Goal: Browse casually: Explore the website without a specific task or goal

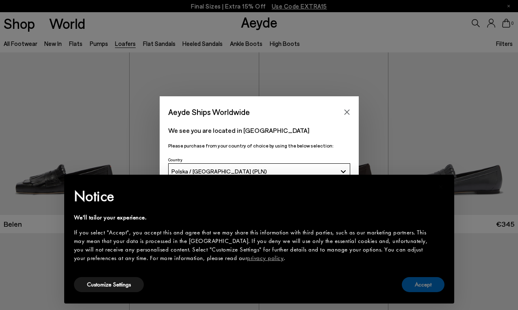
click at [419, 284] on button "Accept" at bounding box center [423, 284] width 43 height 15
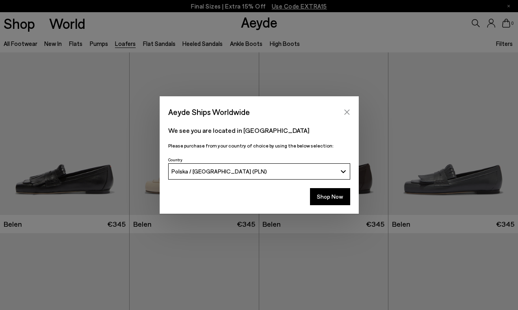
click at [342, 114] on button "Close" at bounding box center [347, 112] width 12 height 12
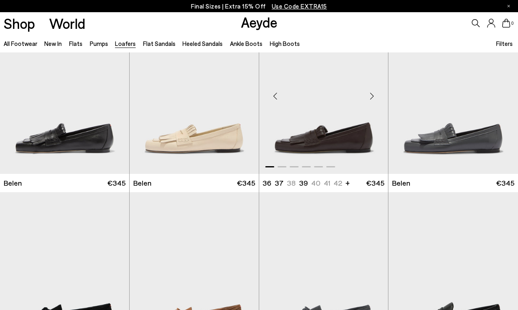
scroll to position [230, 0]
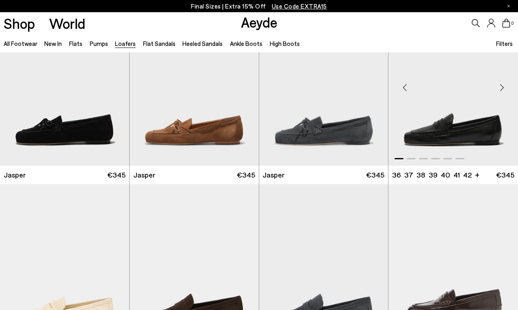
click at [501, 91] on div "Next slide" at bounding box center [501, 88] width 24 height 24
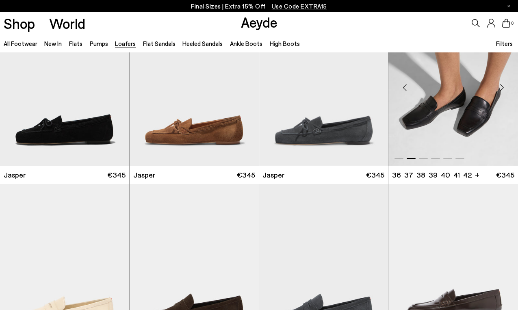
click at [501, 91] on div "Next slide" at bounding box center [501, 88] width 24 height 24
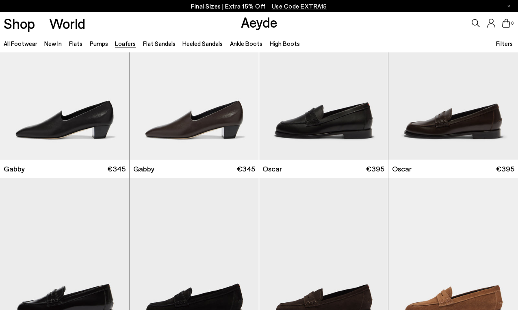
scroll to position [799, 0]
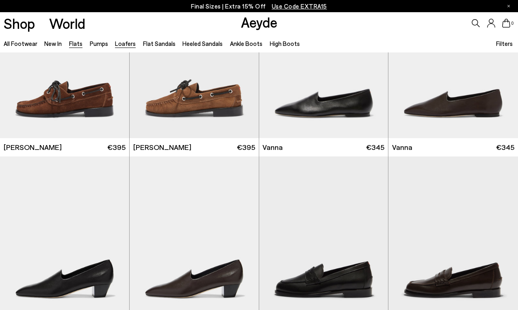
click at [74, 47] on link "Flats" at bounding box center [75, 43] width 13 height 7
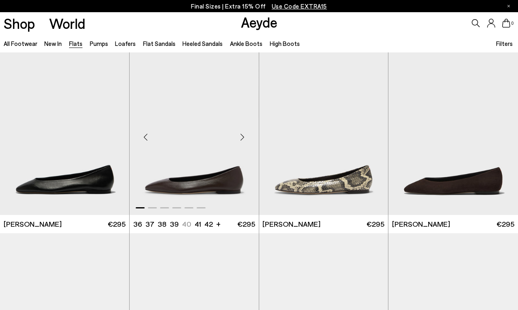
click at [245, 136] on div "Next slide" at bounding box center [242, 137] width 24 height 24
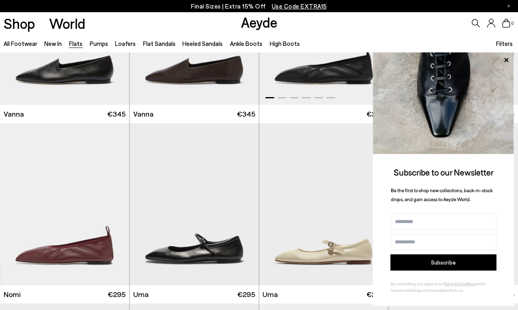
scroll to position [307, 0]
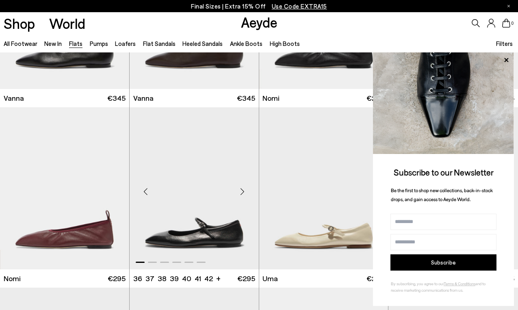
click at [244, 190] on div "Next slide" at bounding box center [242, 191] width 24 height 24
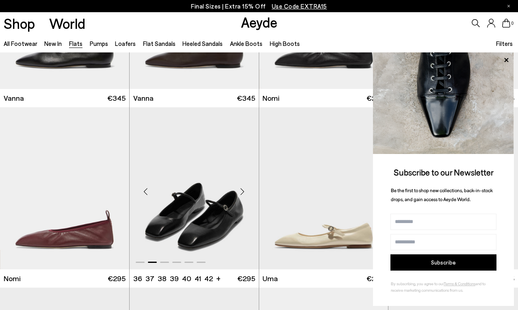
click at [244, 190] on div "Next slide" at bounding box center [242, 191] width 24 height 24
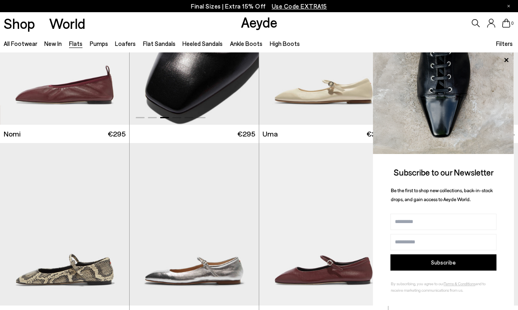
scroll to position [602, 0]
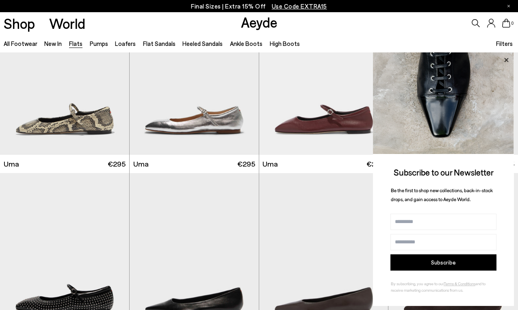
click at [508, 58] on icon at bounding box center [506, 60] width 4 height 4
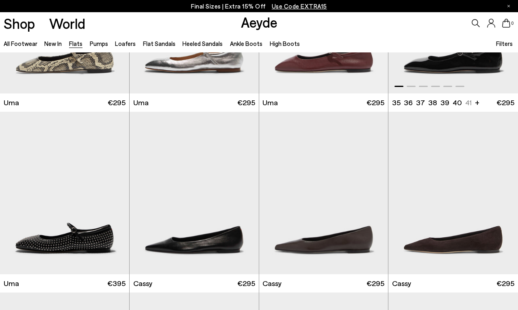
scroll to position [753, 0]
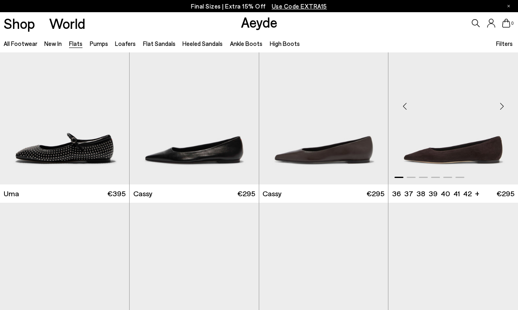
click at [501, 108] on div "Next slide" at bounding box center [501, 106] width 24 height 24
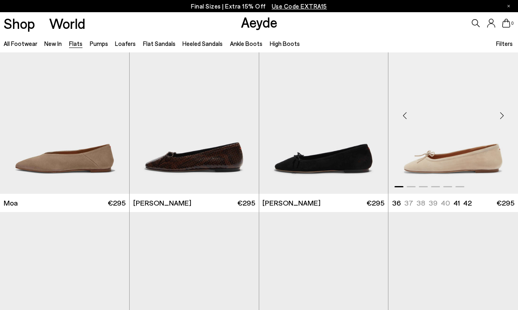
scroll to position [1286, 0]
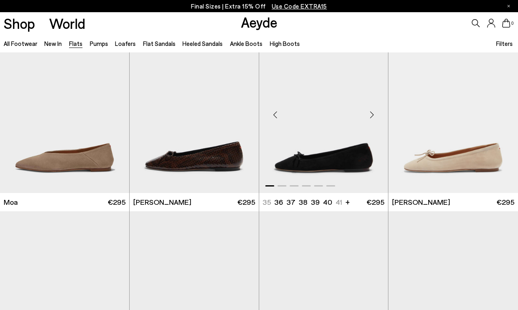
click at [373, 116] on div "Next slide" at bounding box center [371, 115] width 24 height 24
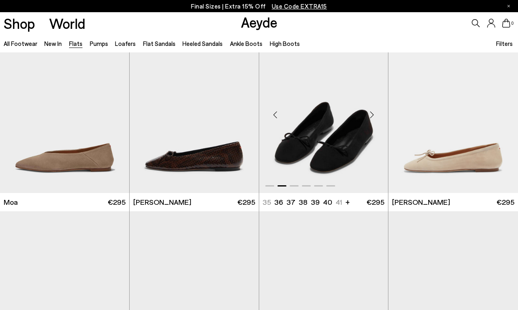
scroll to position [1287, 0]
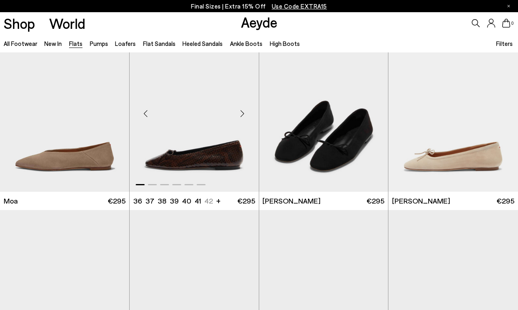
click at [243, 112] on div "Next slide" at bounding box center [242, 114] width 24 height 24
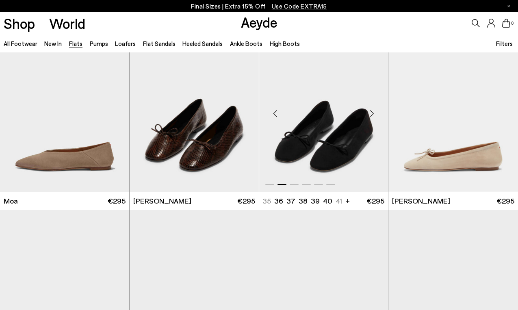
click at [372, 111] on div "Next slide" at bounding box center [371, 114] width 24 height 24
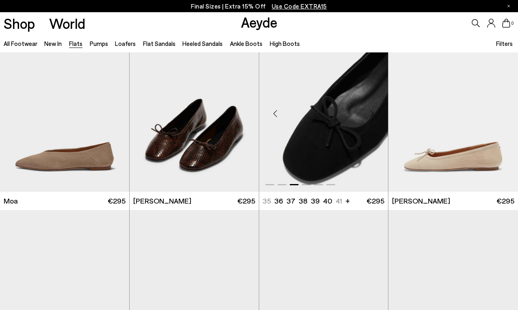
click at [372, 111] on div "Next slide" at bounding box center [371, 114] width 24 height 24
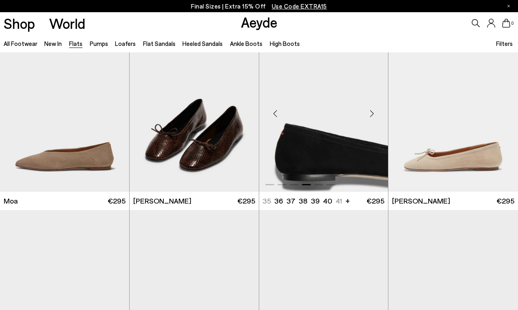
click at [372, 111] on div "Next slide" at bounding box center [371, 114] width 24 height 24
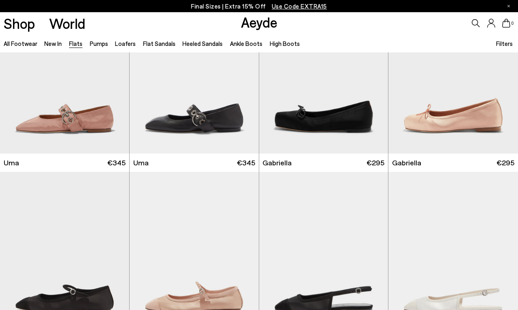
scroll to position [3333, 0]
